Goal: Check status

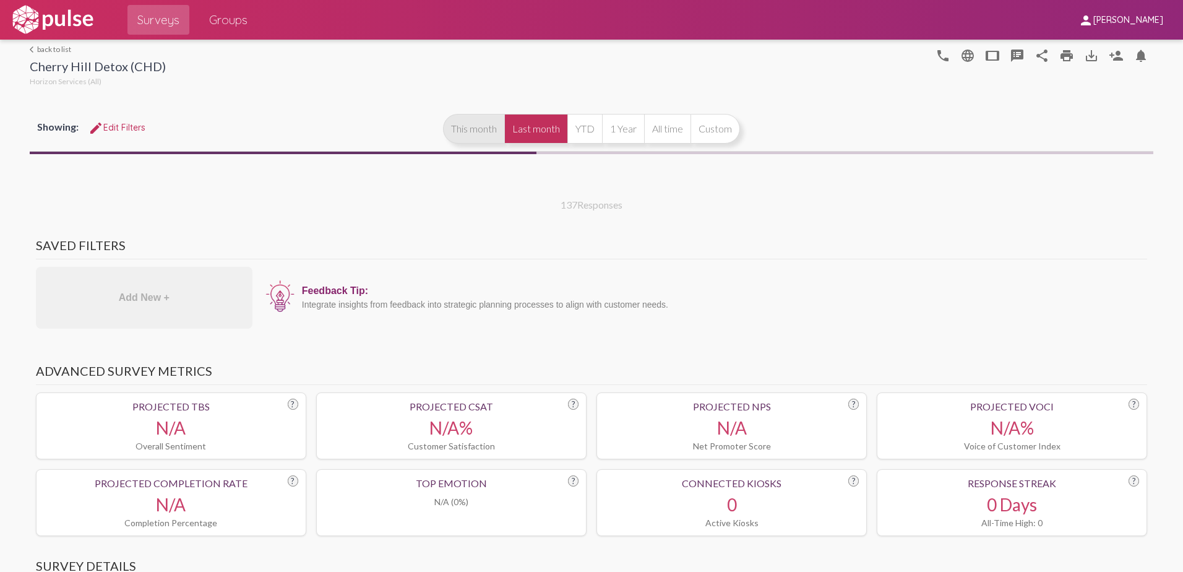
click at [475, 126] on button "This month" at bounding box center [473, 129] width 61 height 30
